Goal: Find specific page/section: Find specific page/section

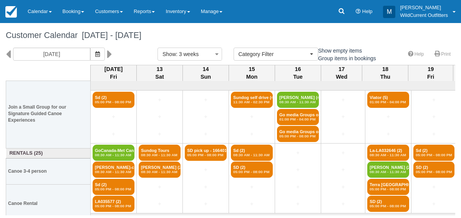
select select
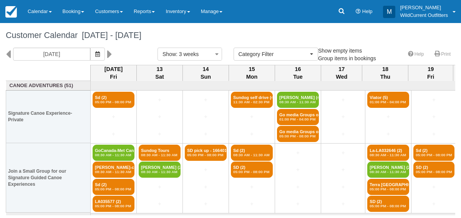
select select
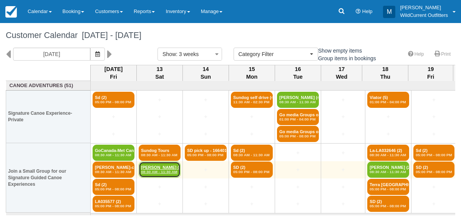
click at [161, 175] on link "David (2) 08:30 AM - 11:30 AM" at bounding box center [160, 170] width 42 height 16
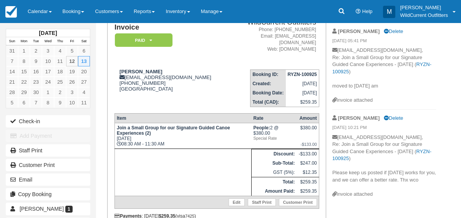
scroll to position [68, 0]
click at [24, 7] on link "Calendar" at bounding box center [39, 11] width 35 height 23
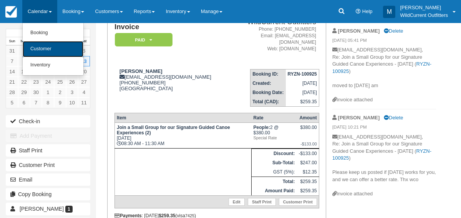
click at [41, 47] on link "Customer" at bounding box center [53, 49] width 61 height 16
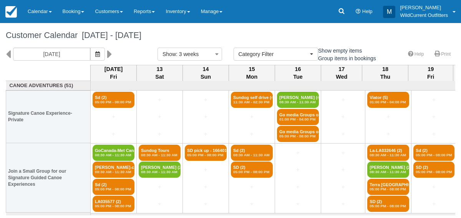
select select
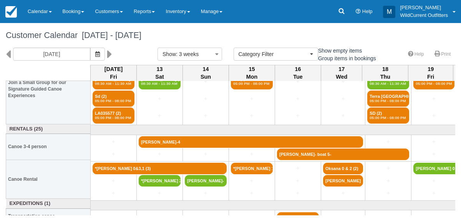
scroll to position [97, 0]
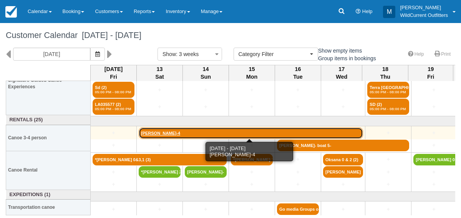
click at [159, 132] on link "[PERSON_NAME]-4" at bounding box center [251, 134] width 224 height 12
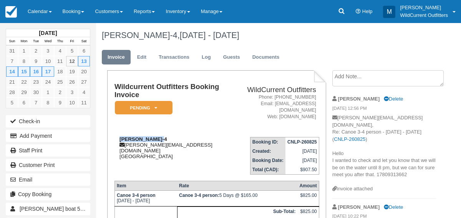
drag, startPoint x: 157, startPoint y: 132, endPoint x: 117, endPoint y: 134, distance: 40.0
click at [117, 136] on div "[PERSON_NAME]-4 [PERSON_NAME][EMAIL_ADDRESS][DOMAIN_NAME] [GEOGRAPHIC_DATA]" at bounding box center [173, 147] width 118 height 23
copy strong "[PERSON_NAME]-"
